Goal: Information Seeking & Learning: Learn about a topic

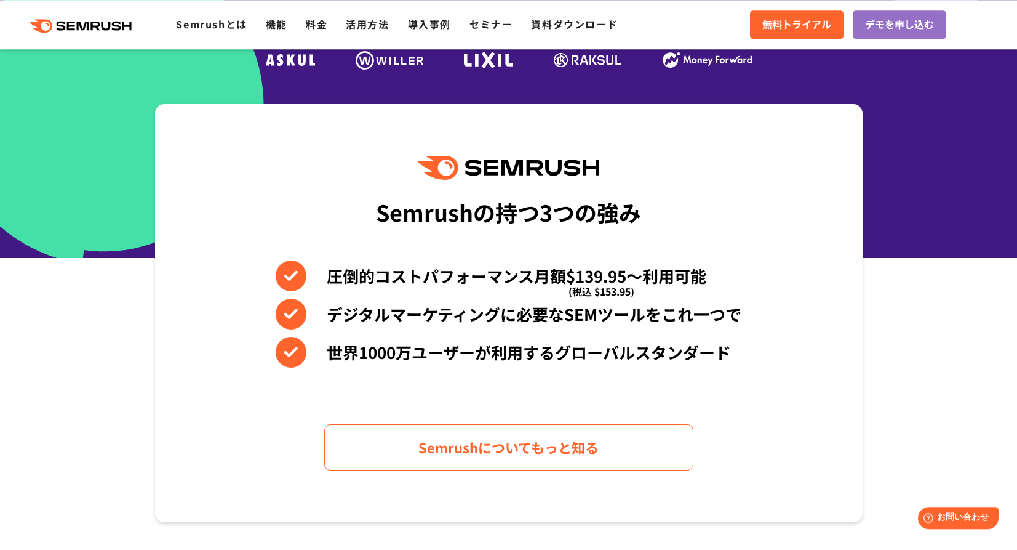
scroll to position [443, 0]
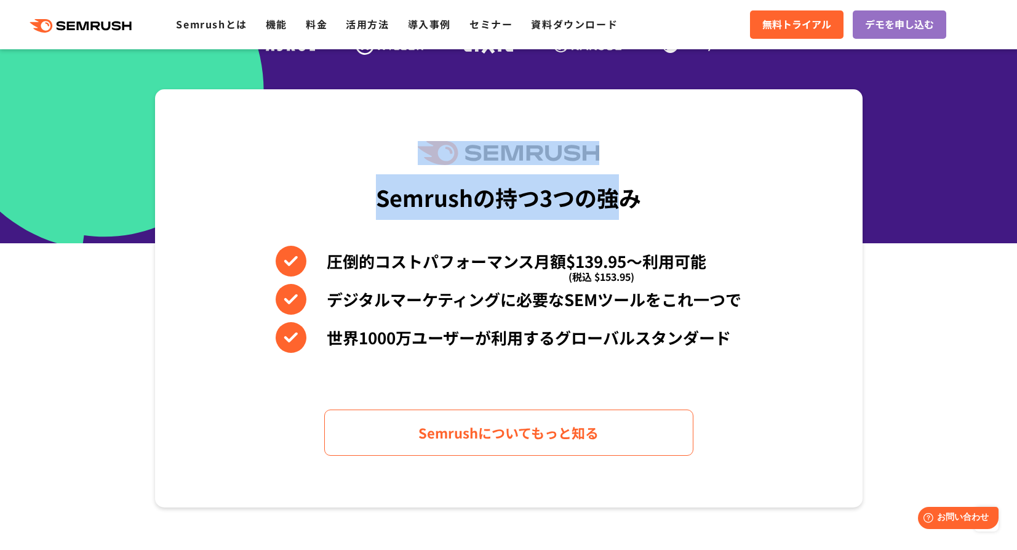
drag, startPoint x: 611, startPoint y: 148, endPoint x: 537, endPoint y: 153, distance: 74.6
click at [537, 153] on div "Semrushの持つ3つの強み 圧倒的コストパフォーマンス月額$139.95〜利用可能 (税込 $153.95) デジタルマーケティングに必要なSEMツールを…" at bounding box center [509, 298] width 708 height 418
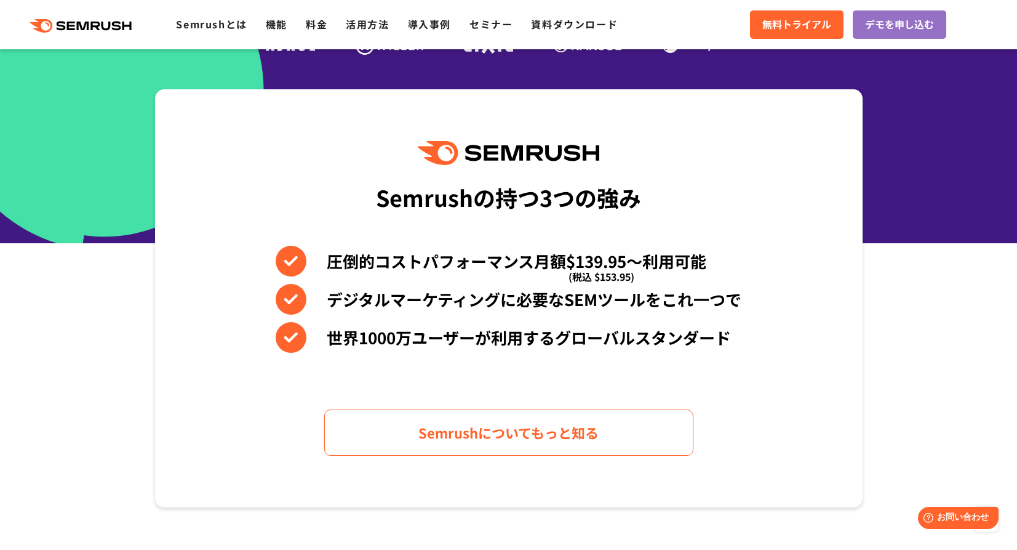
click at [641, 145] on div "Semrushの持つ3つの強み 圧倒的コストパフォーマンス月額$139.95〜利用可能 (税込 $153.95) デジタルマーケティングに必要なSEMツールを…" at bounding box center [509, 298] width 708 height 418
click at [472, 149] on img at bounding box center [508, 153] width 181 height 24
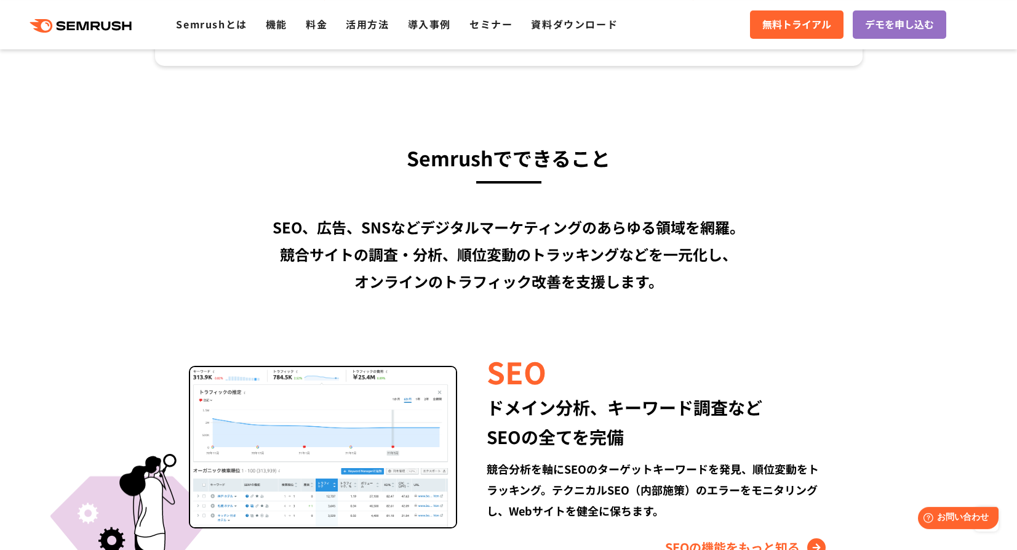
scroll to position [886, 0]
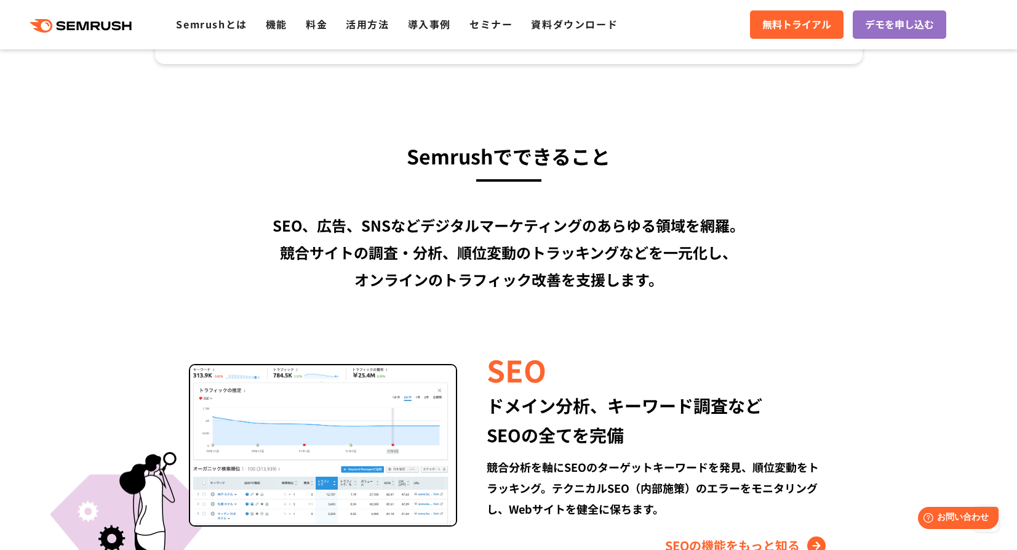
click at [481, 153] on h3 "Semrushでできること" at bounding box center [509, 155] width 708 height 33
drag, startPoint x: 402, startPoint y: 155, endPoint x: 490, endPoint y: 156, distance: 88.0
click at [490, 156] on h3 "Semrushでできること" at bounding box center [509, 155] width 708 height 33
copy h3 "Semrush"
